Goal: Information Seeking & Learning: Find specific fact

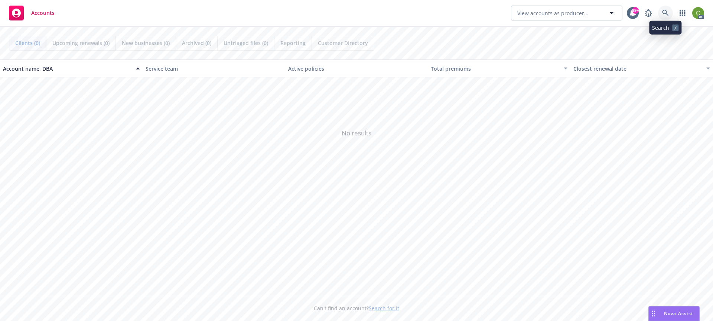
click at [665, 11] on icon at bounding box center [665, 13] width 7 height 7
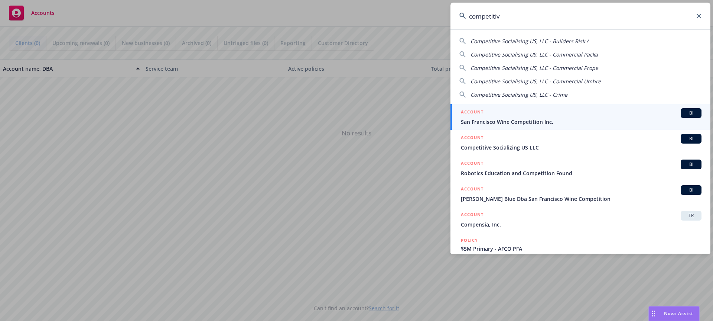
type input "competitive"
click at [638, 118] on span "Competitive Socializing US LLC" at bounding box center [581, 122] width 241 height 8
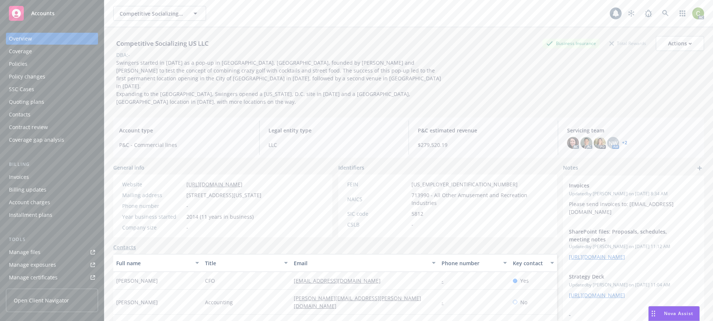
click at [23, 61] on div "Policies" at bounding box center [18, 64] width 19 height 12
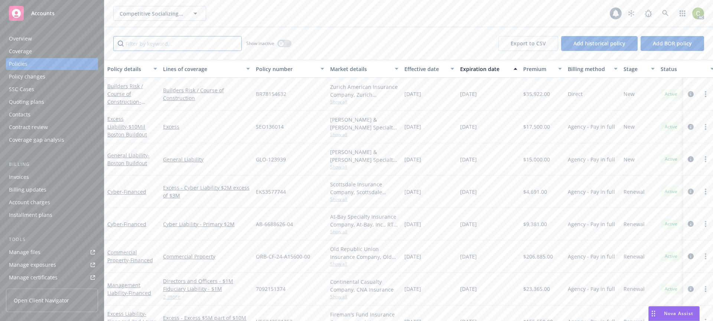
click at [217, 46] on input "Filter by keyword..." at bounding box center [177, 43] width 129 height 15
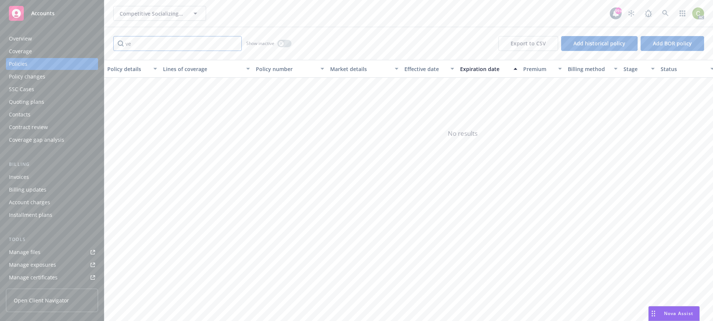
type input "v"
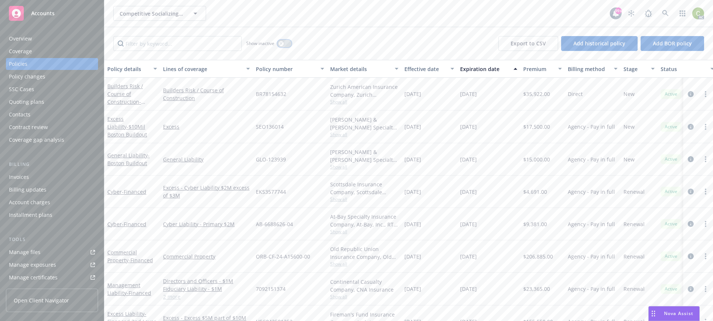
drag, startPoint x: 284, startPoint y: 44, endPoint x: 232, endPoint y: 48, distance: 51.4
click at [284, 44] on button "button" at bounding box center [284, 43] width 14 height 7
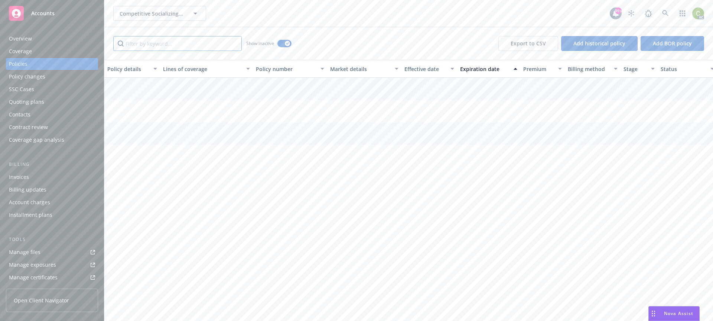
click at [191, 47] on input "Filter by keyword..." at bounding box center [177, 43] width 129 height 15
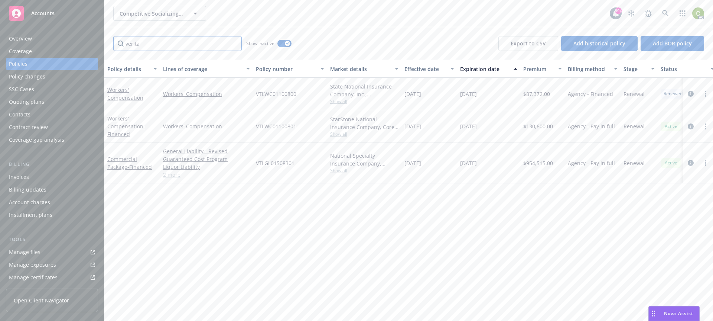
type input "verita"
click at [342, 103] on span "Show all" at bounding box center [364, 101] width 68 height 6
click at [435, 247] on div "Policy details Lines of coverage Policy number Market details Effective date Ex…" at bounding box center [408, 190] width 609 height 261
click at [664, 13] on icon at bounding box center [665, 13] width 7 height 7
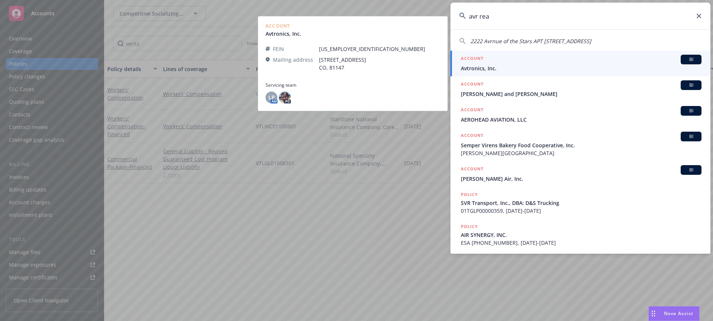
type input "avr real"
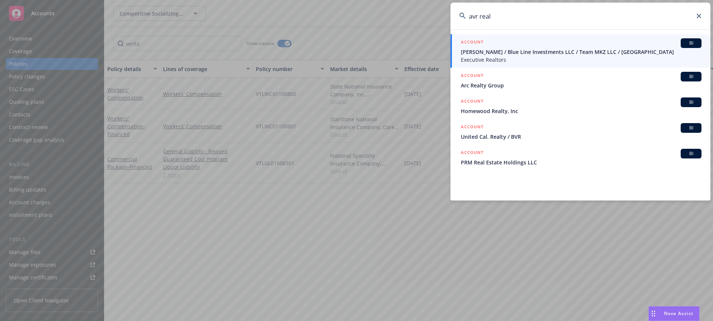
drag, startPoint x: 478, startPoint y: 19, endPoint x: 461, endPoint y: 16, distance: 16.9
click at [461, 16] on div "avr real" at bounding box center [581, 16] width 260 height 27
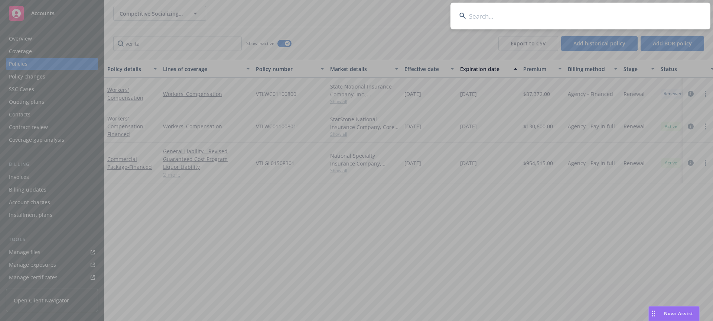
click at [559, 13] on input at bounding box center [581, 16] width 260 height 27
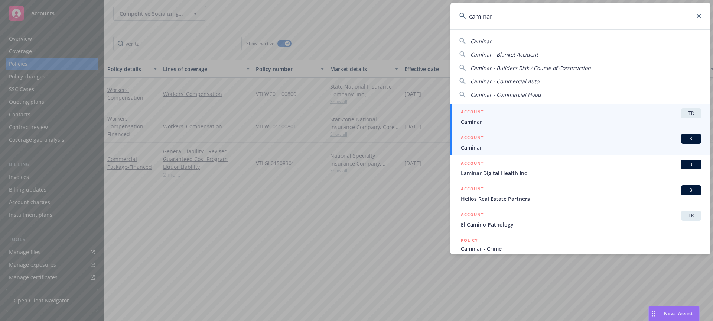
type input "caminar"
click at [518, 139] on div "ACCOUNT BI" at bounding box center [581, 139] width 241 height 10
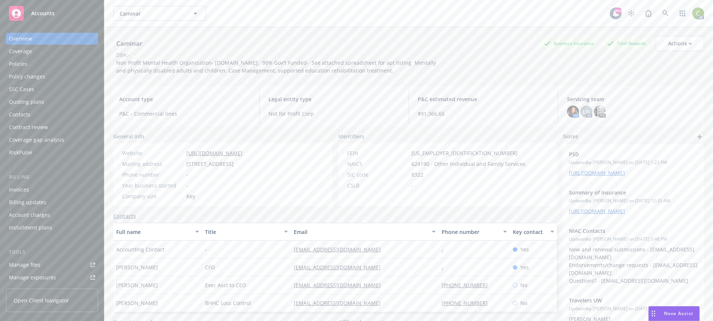
click at [21, 61] on div "Policies" at bounding box center [18, 64] width 19 height 12
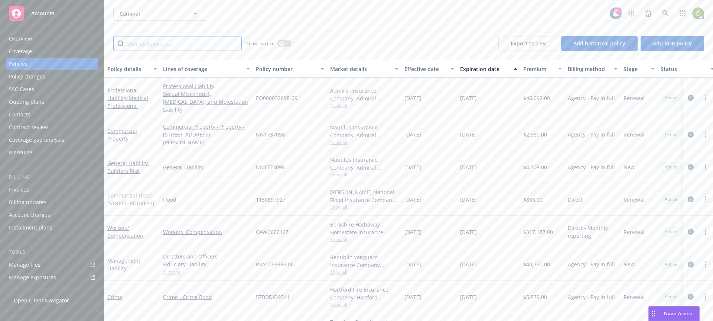
click at [162, 49] on input "Filter by keyword..." at bounding box center [177, 43] width 129 height 15
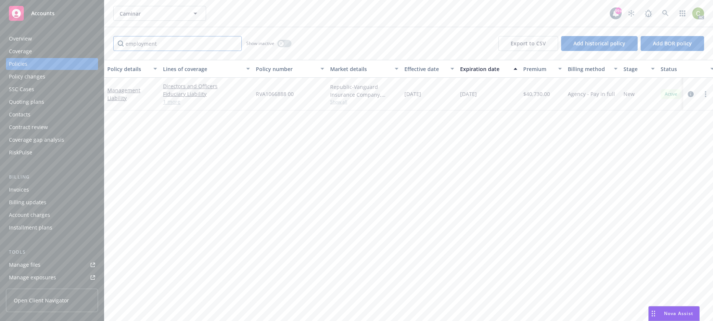
type input "employment"
click at [666, 11] on icon at bounding box center [665, 13] width 7 height 7
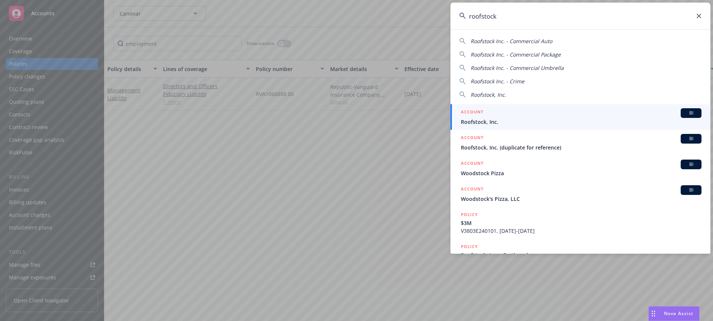
type input "roofstock"
click at [555, 114] on div "ACCOUNT BI" at bounding box center [581, 113] width 241 height 10
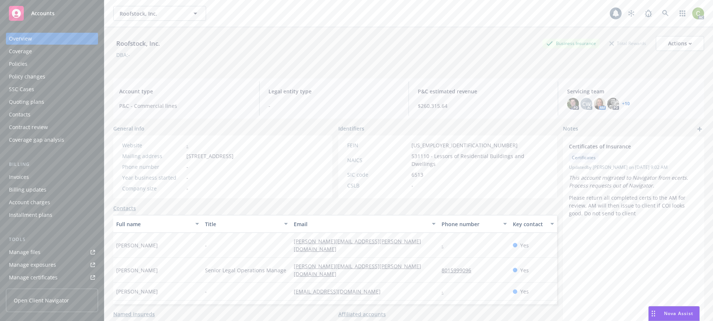
click at [41, 57] on div "Coverage" at bounding box center [52, 51] width 86 height 12
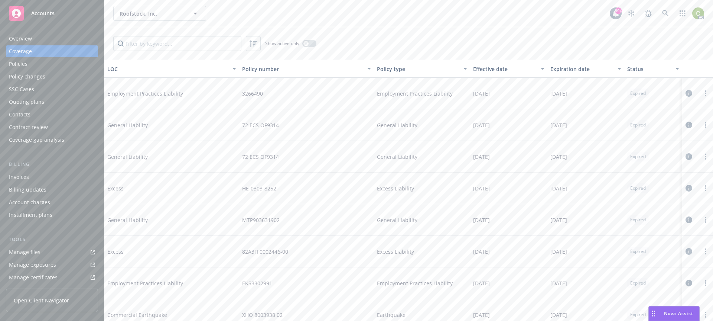
click at [38, 64] on div "Policies" at bounding box center [52, 64] width 86 height 12
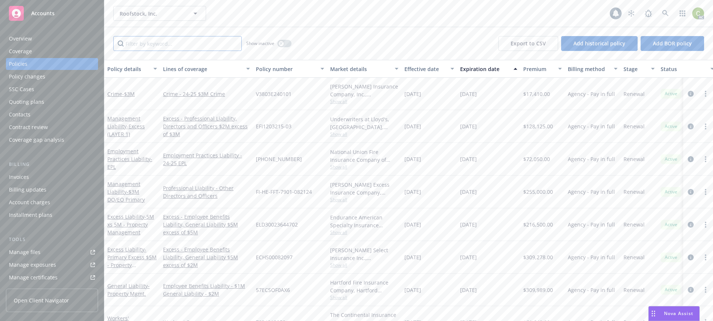
click at [146, 45] on input "Filter by keyword..." at bounding box center [177, 43] width 129 height 15
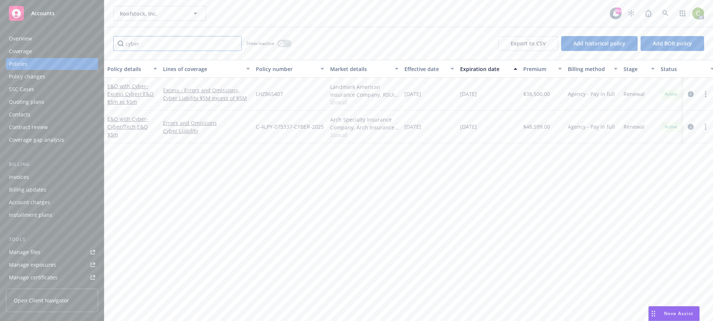
type input "cyber"
click at [241, 240] on div "Policy details Lines of coverage Policy number Market details Effective date Ex…" at bounding box center [408, 190] width 609 height 261
click at [667, 14] on icon at bounding box center [665, 13] width 6 height 6
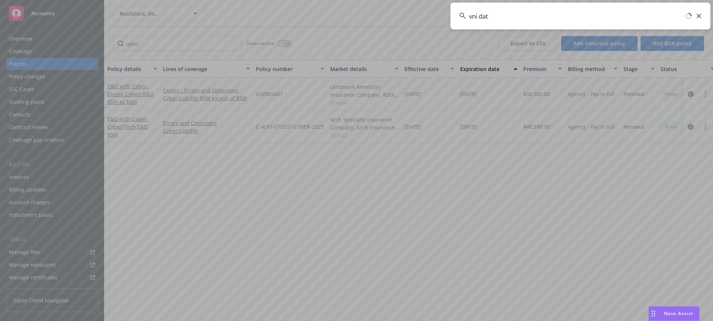
type input "vni data"
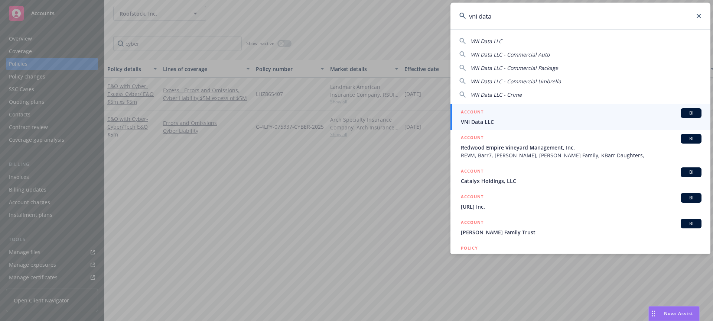
click at [513, 121] on span "VNI Data LLC" at bounding box center [581, 122] width 241 height 8
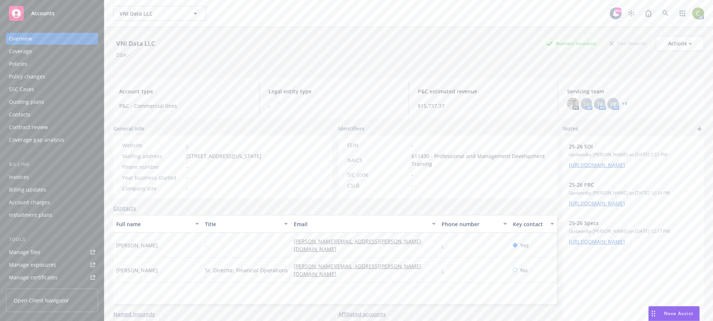
click at [26, 61] on div "Policies" at bounding box center [18, 64] width 19 height 12
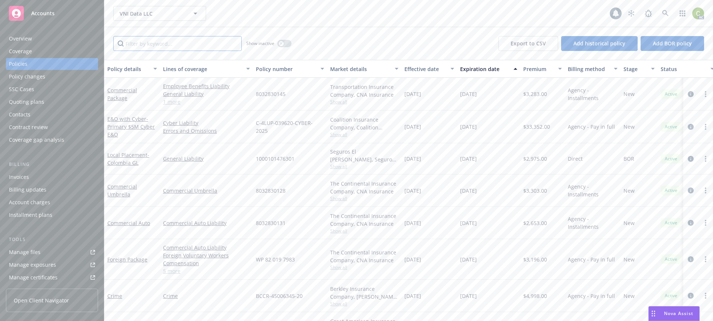
click at [181, 42] on input "Filter by keyword..." at bounding box center [177, 43] width 129 height 15
click at [666, 14] on icon at bounding box center [665, 13] width 6 height 6
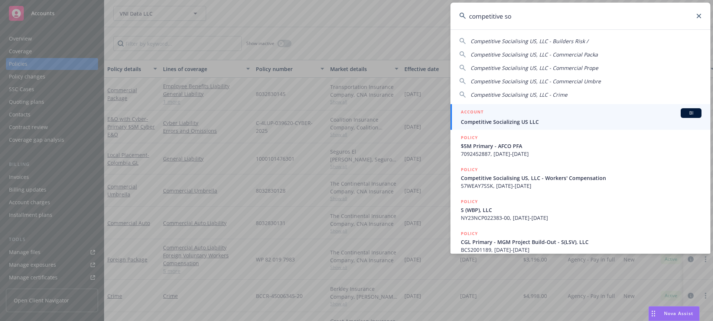
type input "competitive so"
drag, startPoint x: 541, startPoint y: 113, endPoint x: 464, endPoint y: 110, distance: 76.9
click at [541, 113] on div "ACCOUNT BI" at bounding box center [581, 113] width 241 height 10
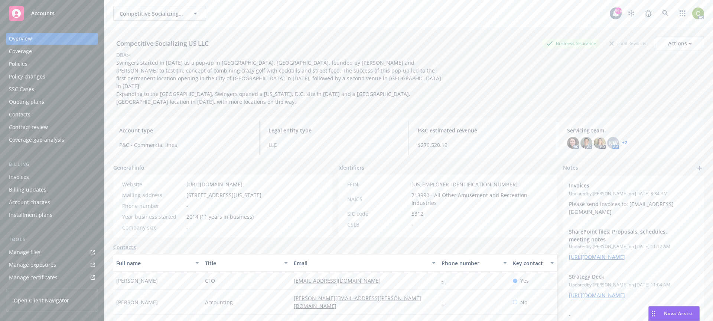
click at [34, 60] on div "Policies" at bounding box center [52, 64] width 86 height 12
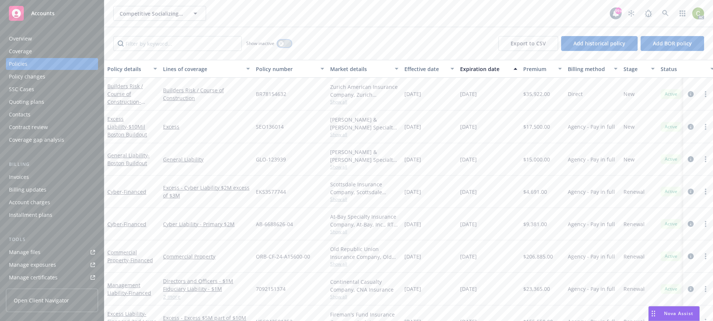
click at [282, 42] on icon "button" at bounding box center [281, 43] width 3 height 3
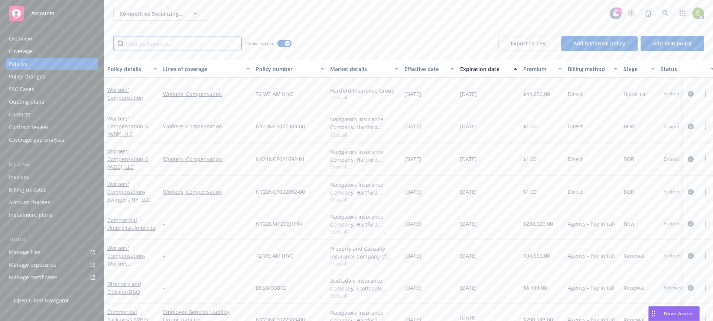
click at [195, 43] on input "Filter by keyword..." at bounding box center [177, 43] width 129 height 15
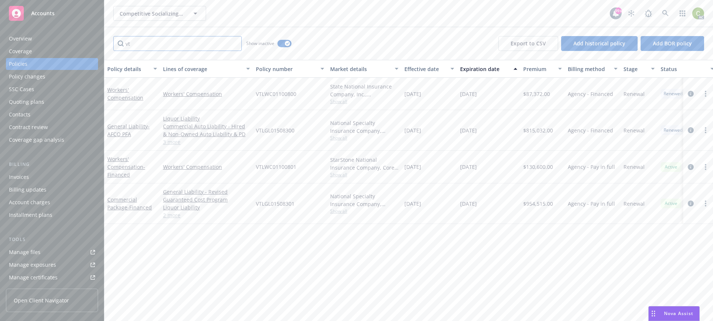
type input "vt"
click at [665, 7] on link at bounding box center [665, 13] width 15 height 15
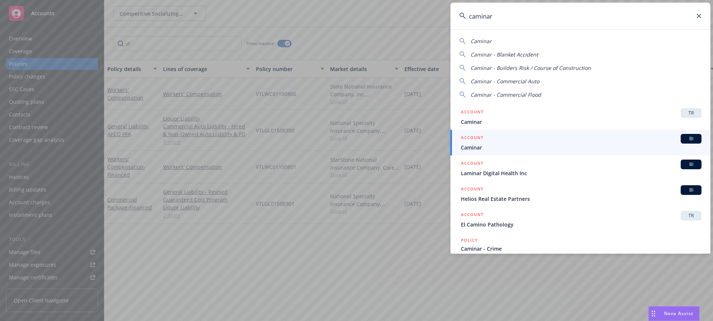
type input "caminar"
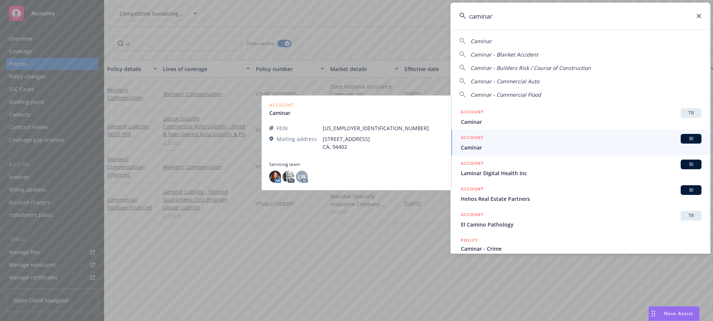
click at [558, 142] on div "ACCOUNT BI" at bounding box center [581, 139] width 241 height 10
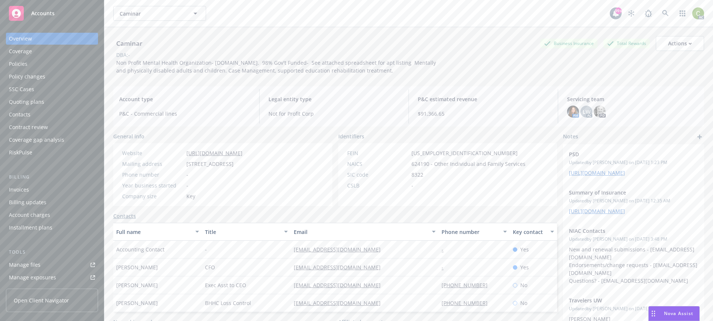
click at [46, 63] on div "Policies" at bounding box center [52, 64] width 86 height 12
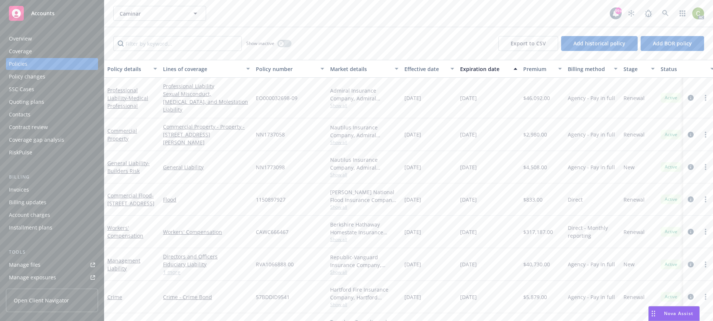
click at [46, 40] on div "Overview" at bounding box center [52, 39] width 86 height 12
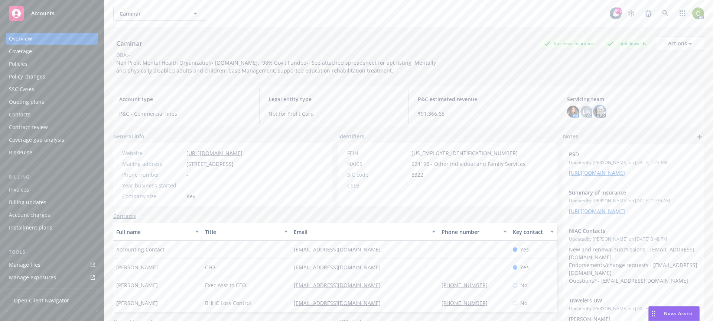
click at [594, 111] on img at bounding box center [600, 111] width 12 height 12
click at [583, 110] on span "LW" at bounding box center [587, 112] width 8 height 8
click at [571, 110] on img at bounding box center [573, 111] width 12 height 12
click at [583, 110] on span "LW" at bounding box center [587, 112] width 8 height 8
click at [558, 79] on div "Caminar Business Insurance Total Rewards Actions DBA: - Non Profit Mental Healt…" at bounding box center [408, 53] width 591 height 53
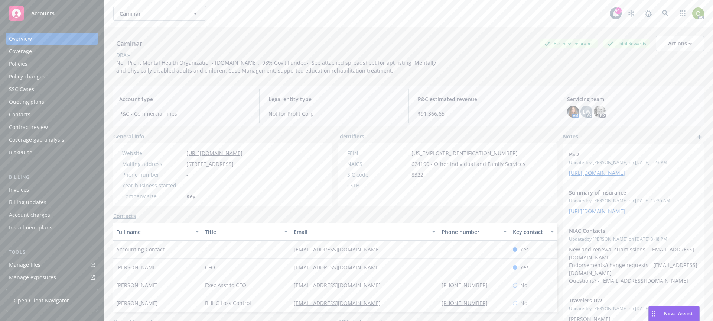
click at [28, 68] on div "Policies" at bounding box center [52, 64] width 86 height 12
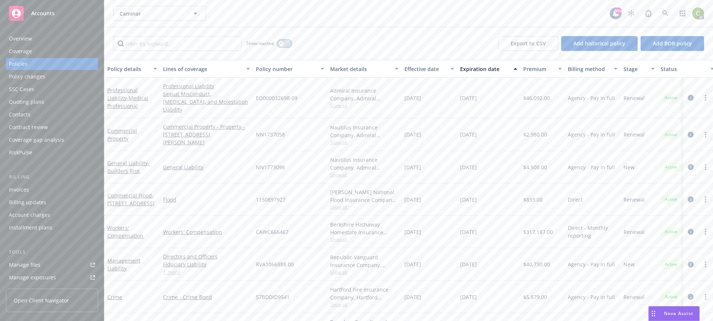
click at [283, 43] on icon "button" at bounding box center [281, 43] width 3 height 3
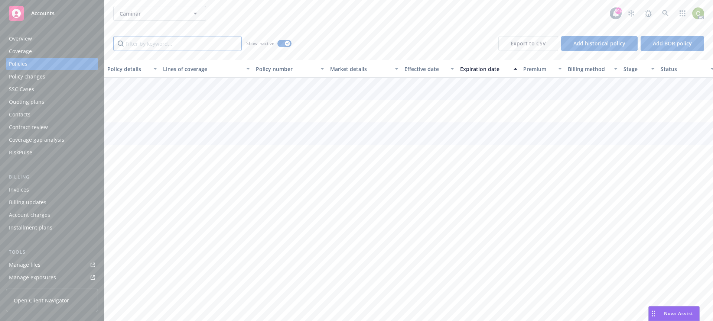
click at [210, 45] on input "Filter by keyword..." at bounding box center [177, 43] width 129 height 15
type input "employment"
click at [286, 45] on div "button" at bounding box center [287, 43] width 5 height 5
click at [286, 45] on button "button" at bounding box center [284, 43] width 14 height 7
drag, startPoint x: 184, startPoint y: 42, endPoint x: 72, endPoint y: 44, distance: 111.8
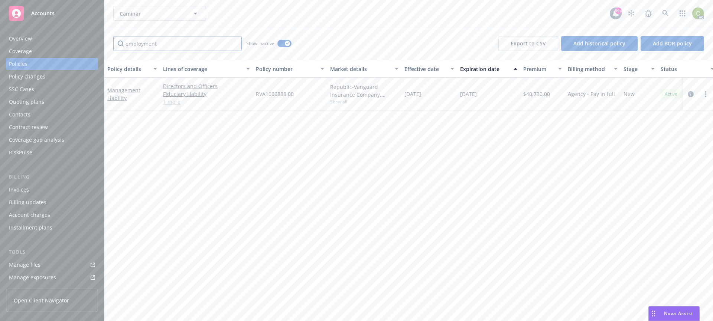
click at [78, 45] on div "Accounts Overview Coverage Policies Policy changes SSC Cases Quoting plans Cont…" at bounding box center [356, 160] width 713 height 321
type input "m"
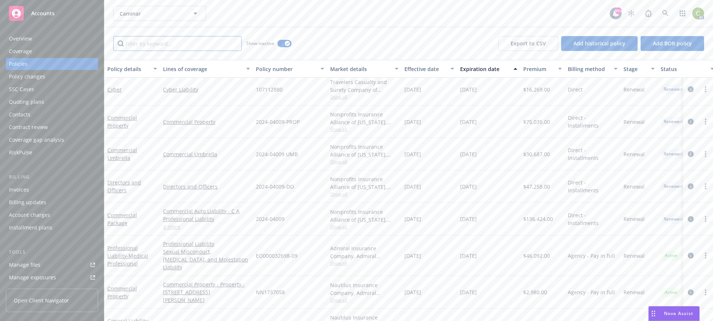
scroll to position [2758, 0]
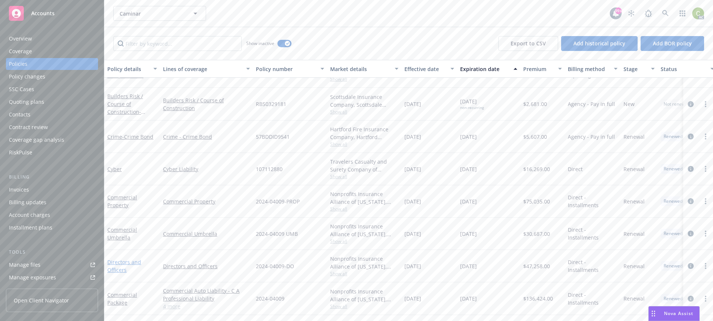
click at [124, 263] on link "Directors and Officers" at bounding box center [124, 265] width 34 height 15
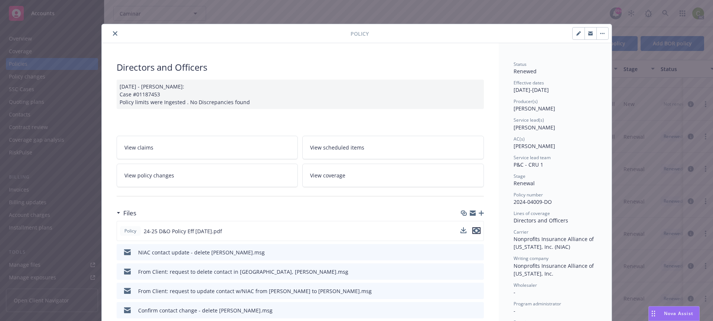
click at [476, 231] on icon "preview file" at bounding box center [476, 230] width 7 height 5
click at [113, 35] on icon "close" at bounding box center [115, 33] width 4 height 4
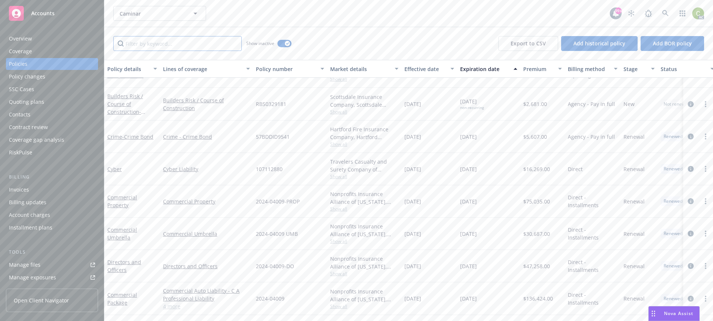
drag, startPoint x: 227, startPoint y: 48, endPoint x: 264, endPoint y: 91, distance: 57.2
click at [227, 47] on input "Filter by keyword..." at bounding box center [177, 43] width 129 height 15
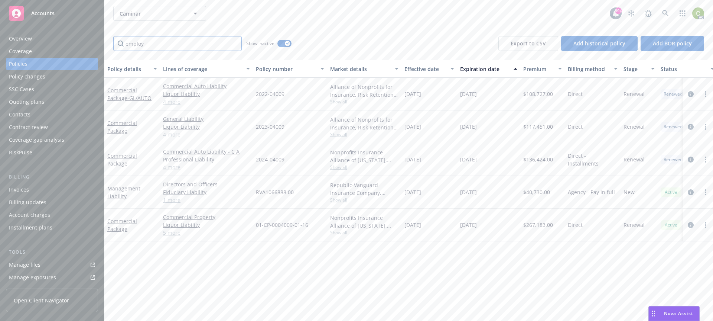
type input "employ"
click at [191, 41] on input "employ" at bounding box center [177, 43] width 129 height 15
drag, startPoint x: 191, startPoint y: 41, endPoint x: 0, endPoint y: 35, distance: 190.6
click at [0, 35] on div "Accounts Overview Coverage Policies Policy changes SSC Cases Quoting plans Cont…" at bounding box center [356, 160] width 713 height 321
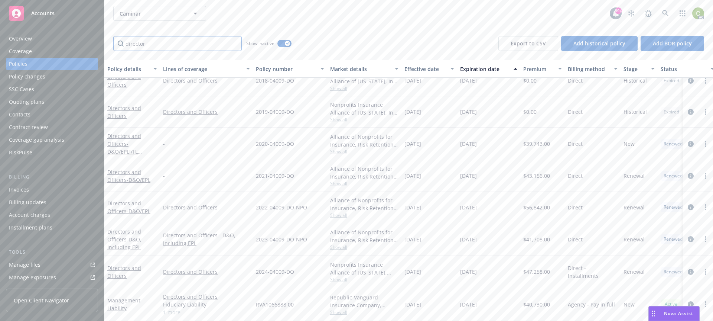
scroll to position [257, 0]
type input "director"
click at [115, 228] on link "Directors and Officers - D&O, Including EPL" at bounding box center [124, 239] width 34 height 23
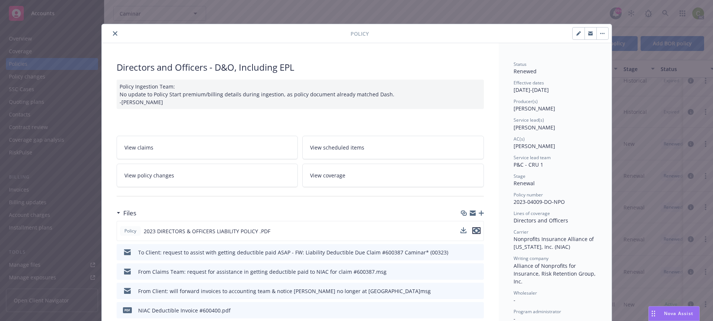
click at [474, 229] on icon "preview file" at bounding box center [476, 230] width 7 height 5
click at [111, 36] on button "close" at bounding box center [115, 33] width 9 height 9
click at [113, 33] on icon "close" at bounding box center [115, 33] width 4 height 4
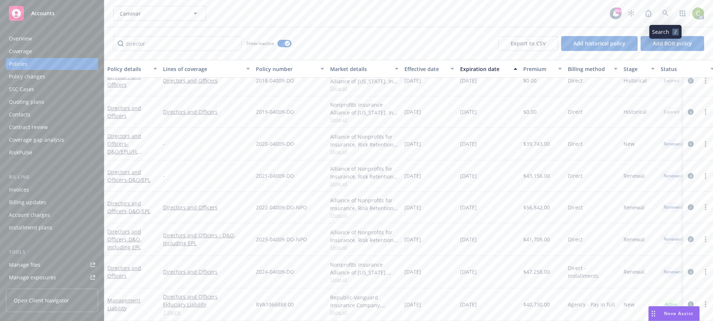
click at [669, 12] on link at bounding box center [665, 13] width 15 height 15
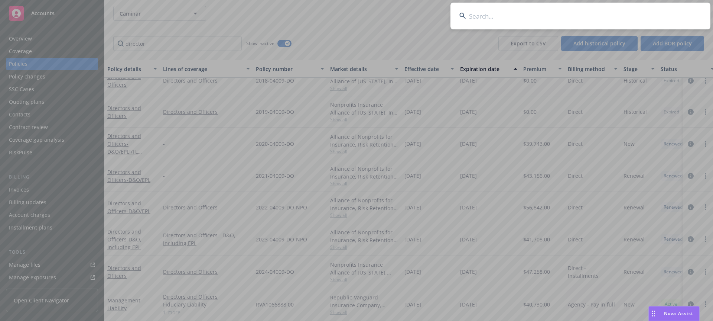
type input "ACF Property Management, Inc."
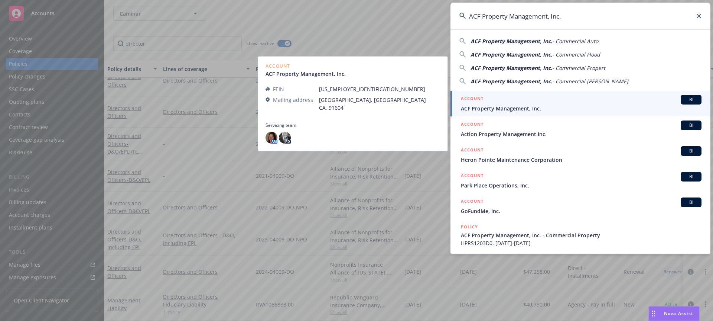
click at [583, 108] on span "ACF Property Management, Inc." at bounding box center [581, 108] width 241 height 8
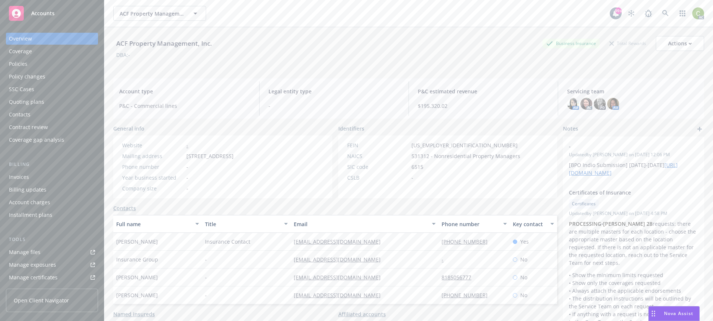
click at [16, 61] on div "Policies" at bounding box center [18, 64] width 19 height 12
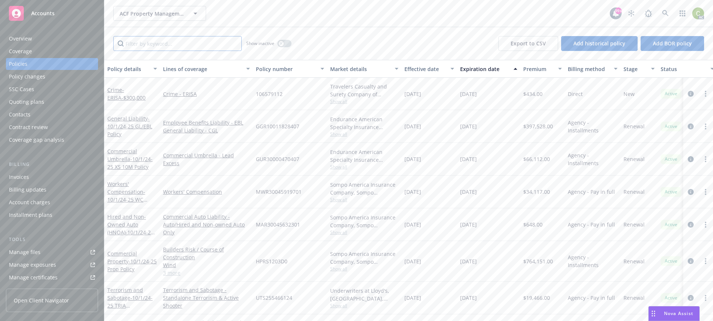
click at [197, 42] on input "Filter by keyword..." at bounding box center [177, 43] width 129 height 15
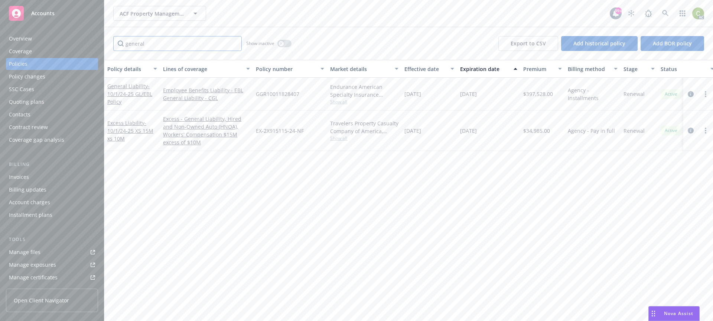
type input "general"
click at [286, 182] on div "Policy details Lines of coverage Policy number Market details Effective date Ex…" at bounding box center [408, 190] width 609 height 261
drag, startPoint x: 300, startPoint y: 94, endPoint x: 254, endPoint y: 91, distance: 46.8
click at [254, 91] on div "GGR10011828407" at bounding box center [290, 94] width 74 height 33
copy span "GGR10011828407"
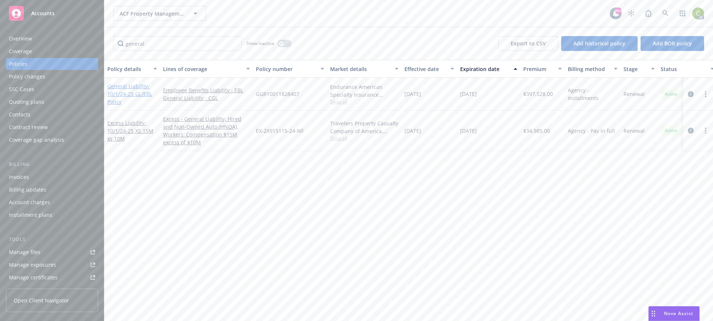
click at [121, 85] on link "General Liability - 10/1/24-25 GL/EBL Policy" at bounding box center [129, 93] width 45 height 23
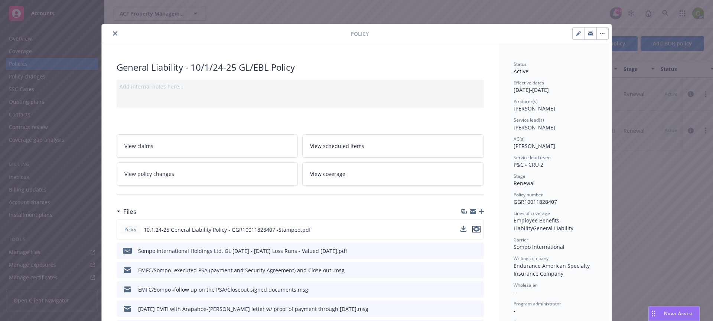
click at [474, 228] on icon "preview file" at bounding box center [476, 228] width 7 height 5
click at [115, 32] on button "close" at bounding box center [115, 33] width 9 height 9
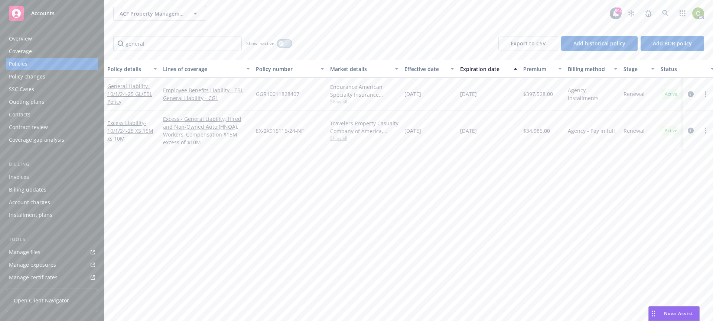
click at [281, 43] on icon "button" at bounding box center [281, 43] width 3 height 3
